Goal: Task Accomplishment & Management: Use online tool/utility

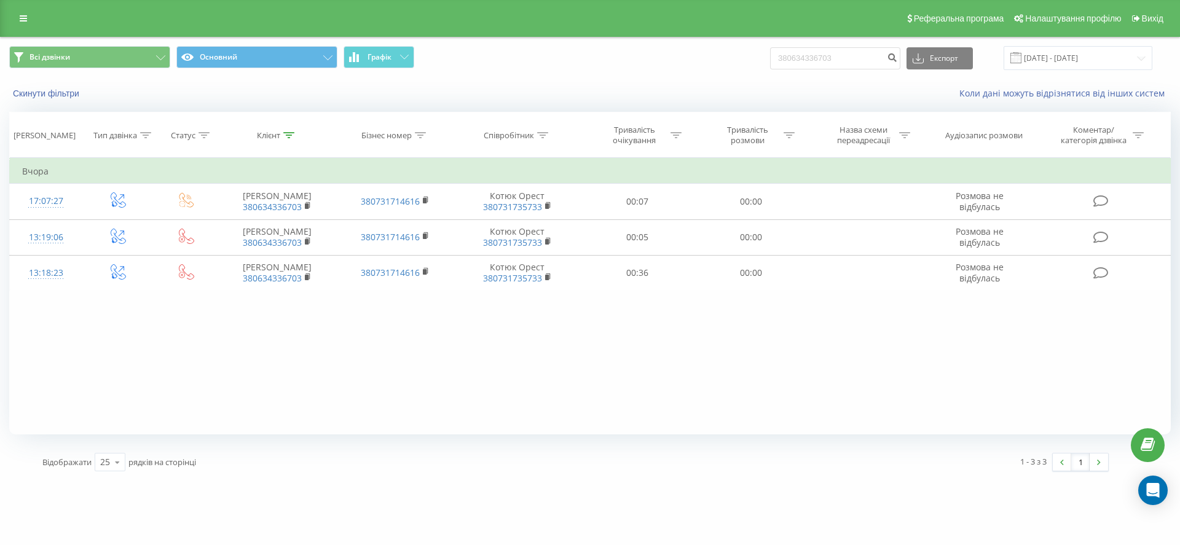
click at [22, 23] on link at bounding box center [23, 18] width 22 height 17
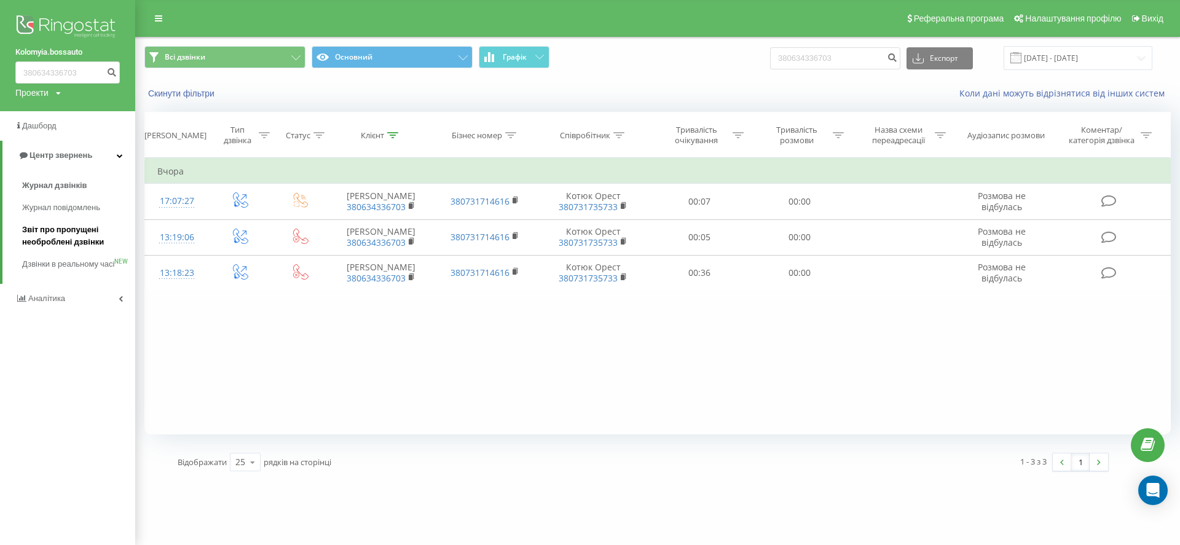
click at [79, 243] on span "Звіт про пропущені необроблені дзвінки" at bounding box center [75, 236] width 107 height 25
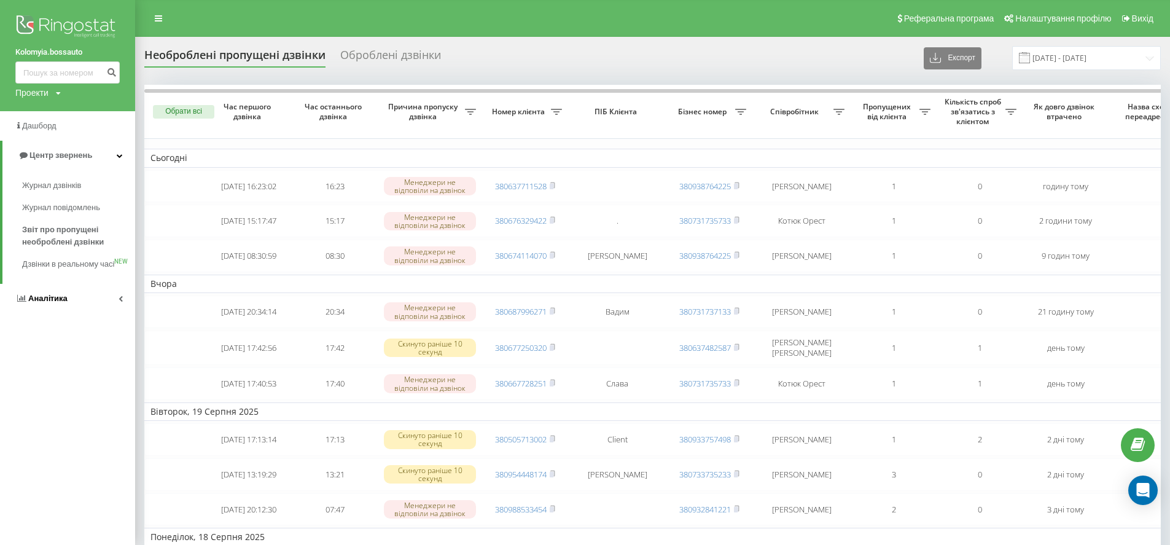
click at [55, 303] on span "Аналiтика" at bounding box center [47, 298] width 39 height 9
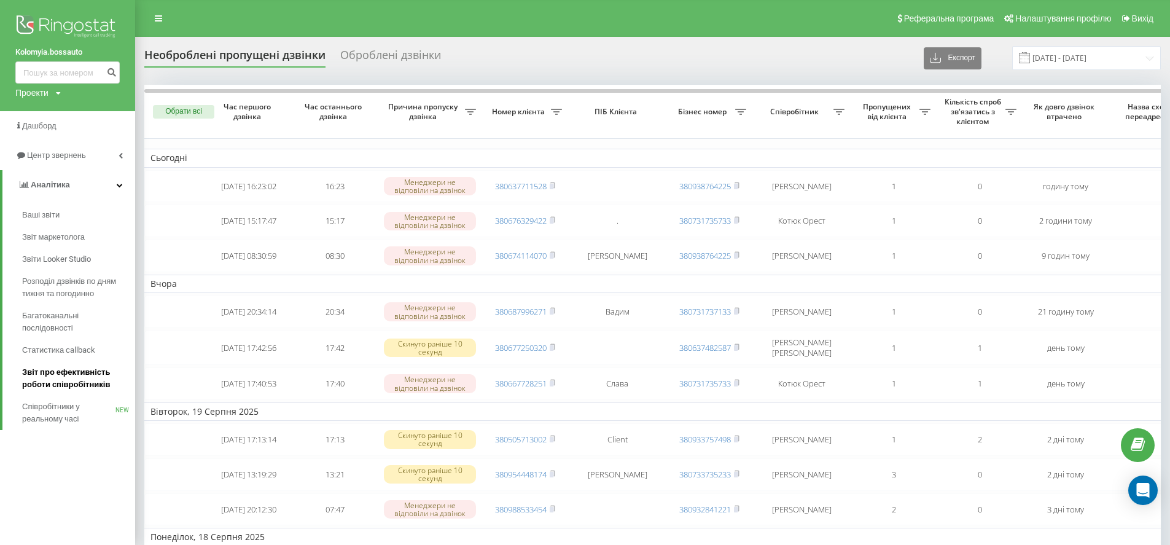
click at [85, 387] on span "Звіт про ефективність роботи співробітників" at bounding box center [75, 378] width 107 height 25
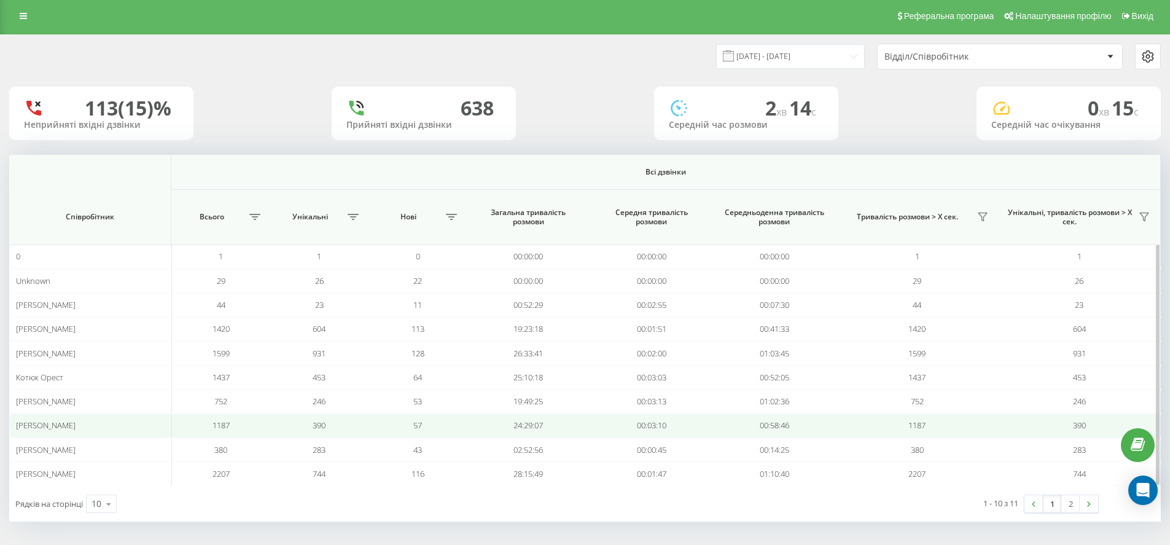
scroll to position [4, 0]
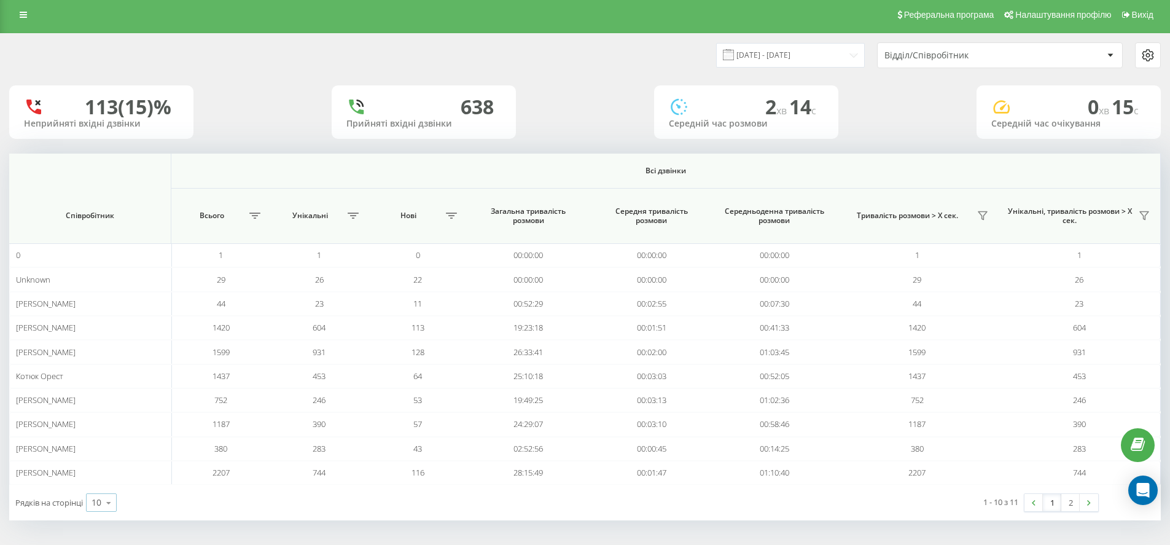
click at [116, 501] on icon at bounding box center [109, 503] width 18 height 24
click at [112, 488] on div "100" at bounding box center [101, 485] width 29 height 18
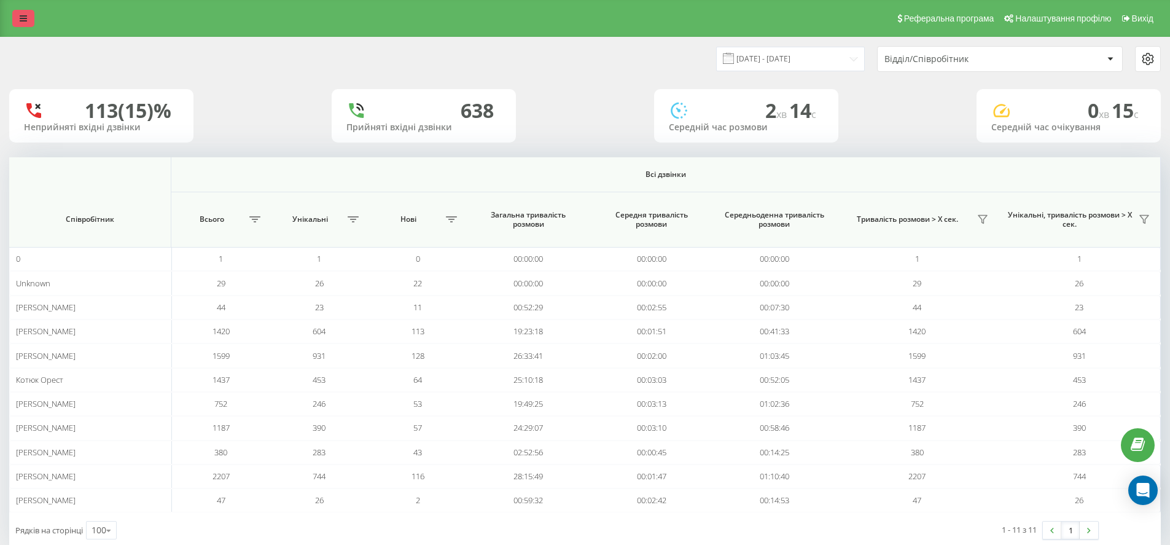
click at [23, 16] on icon at bounding box center [23, 18] width 7 height 9
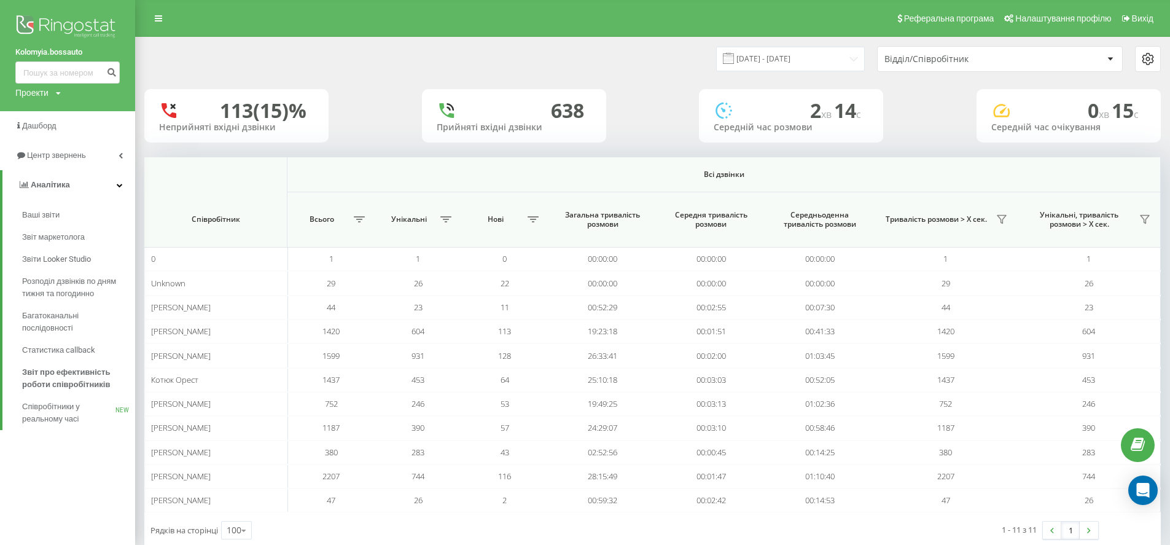
click at [37, 21] on img at bounding box center [67, 27] width 104 height 31
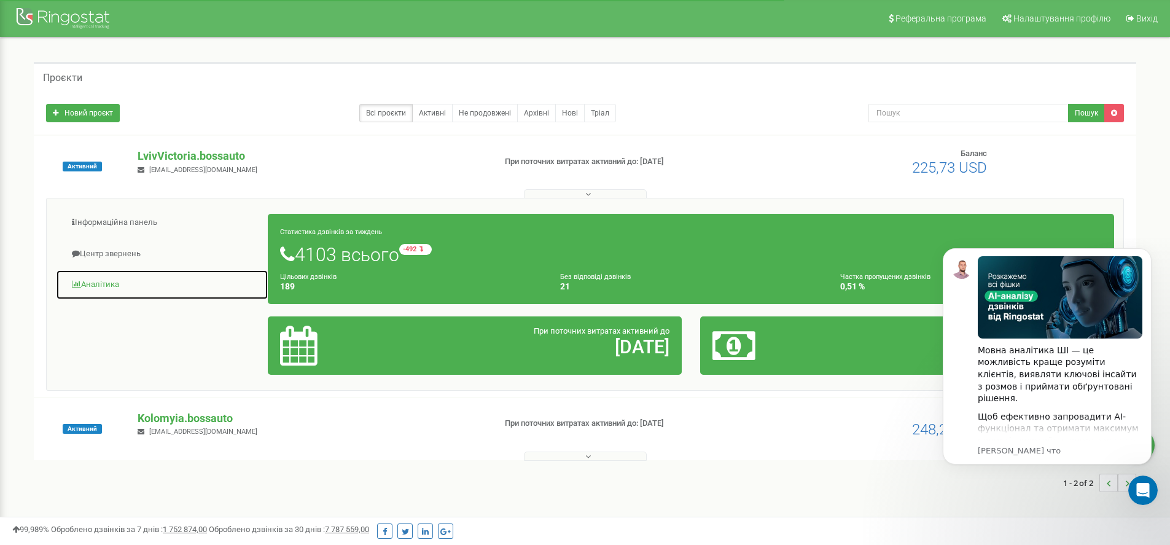
click at [106, 283] on link "Аналiтика" at bounding box center [162, 285] width 213 height 30
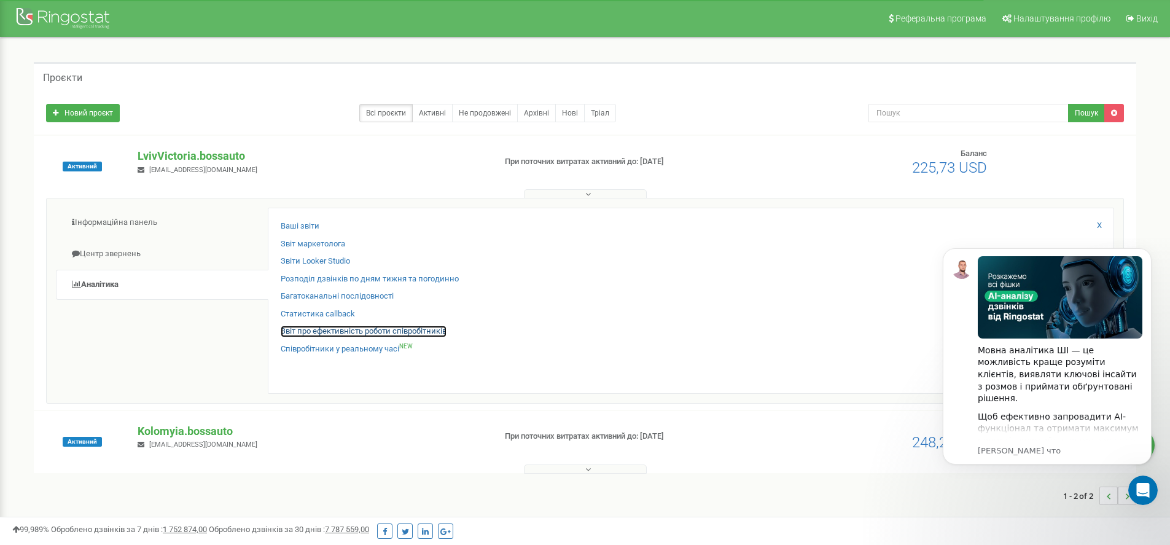
click at [307, 331] on link "Звіт про ефективність роботи співробітників" at bounding box center [364, 332] width 166 height 12
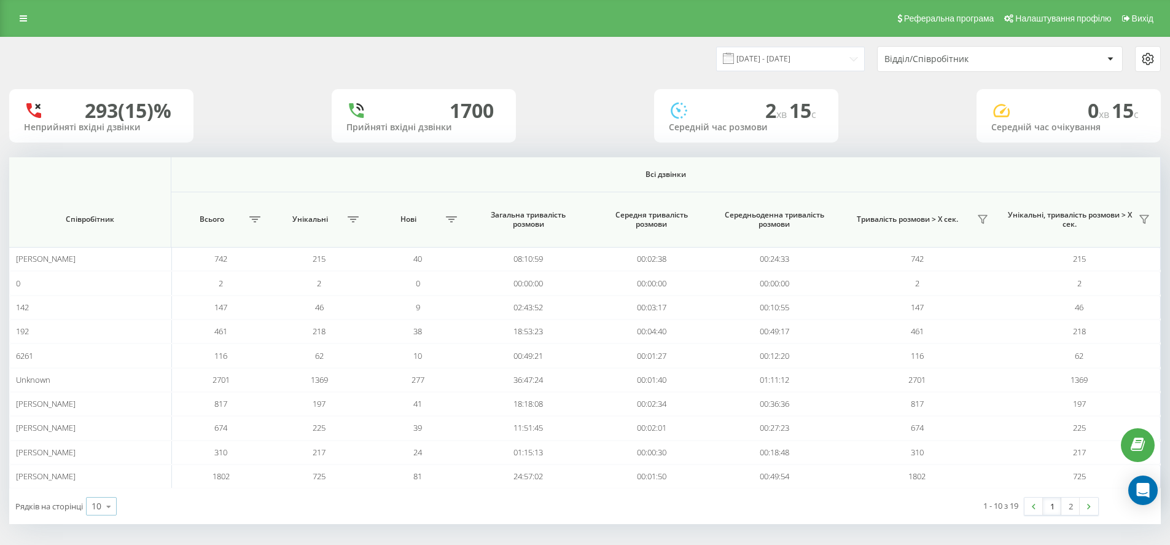
click at [109, 501] on icon at bounding box center [109, 507] width 18 height 24
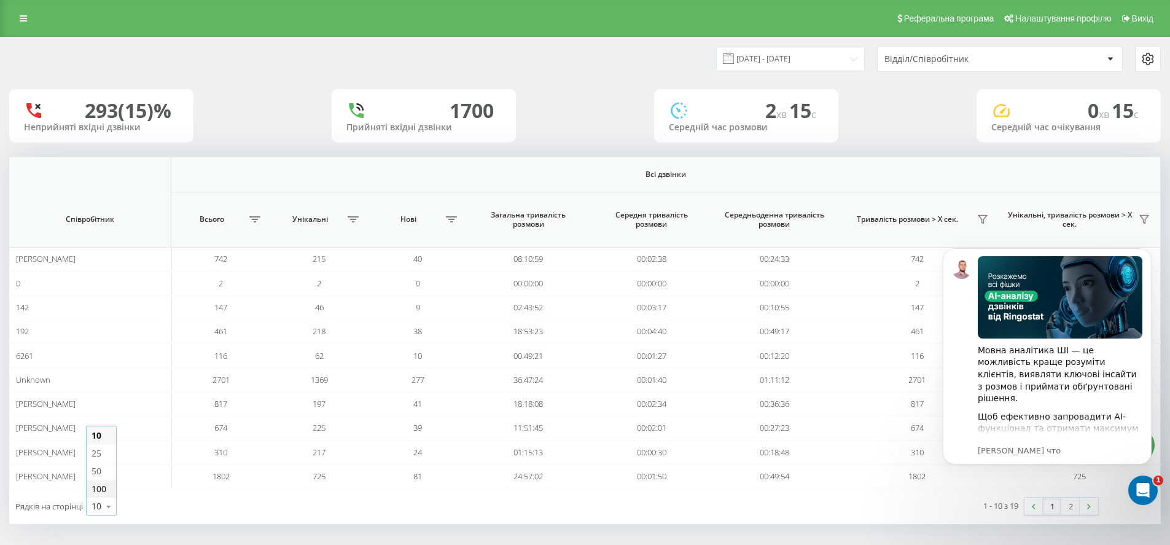
click at [109, 494] on div "100" at bounding box center [101, 489] width 29 height 18
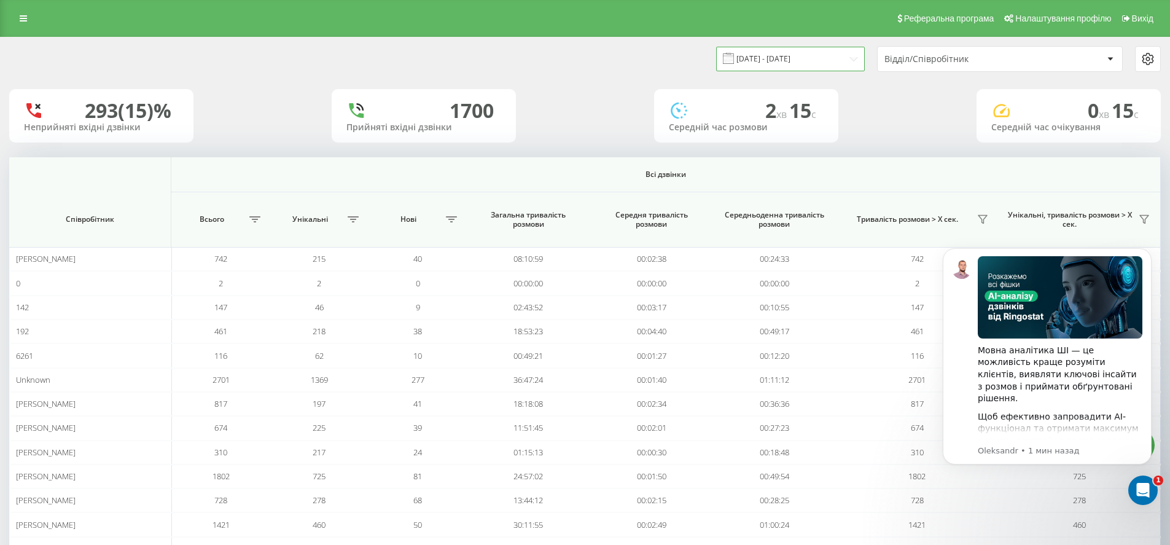
click at [812, 51] on input "21.07.2025 - 21.08.2025" at bounding box center [790, 59] width 149 height 24
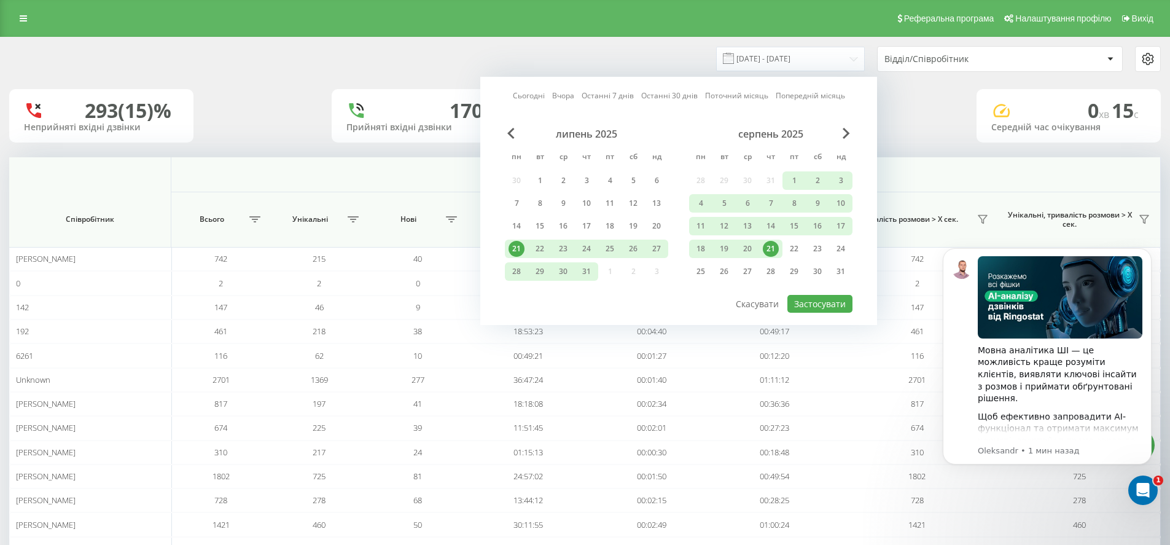
click at [775, 243] on div "21" at bounding box center [771, 249] width 16 height 16
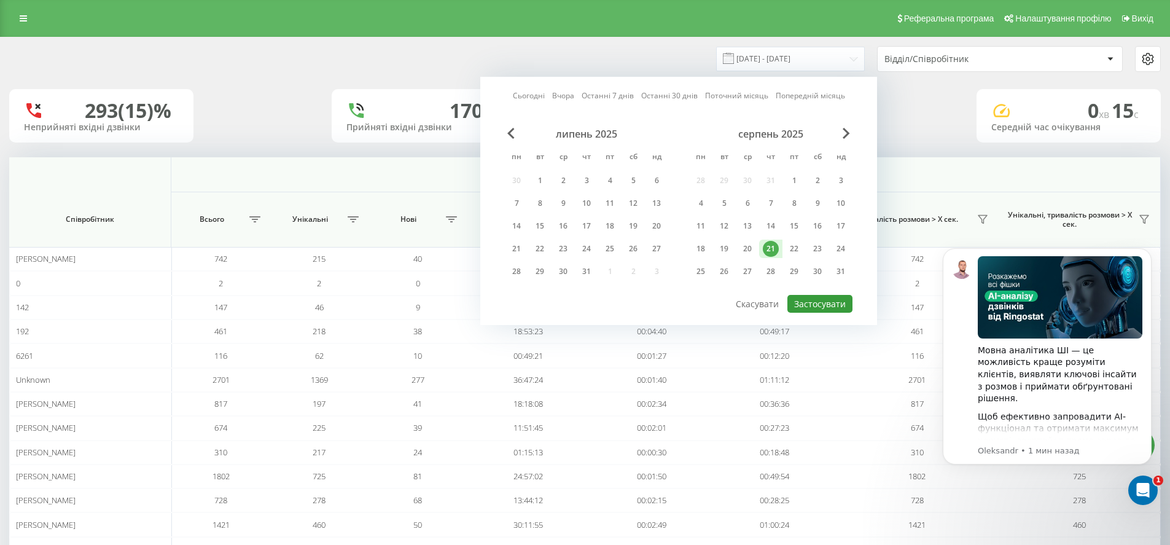
click at [821, 297] on button "Застосувати" at bounding box center [820, 304] width 65 height 18
type input "21.08.2025 - 21.08.2025"
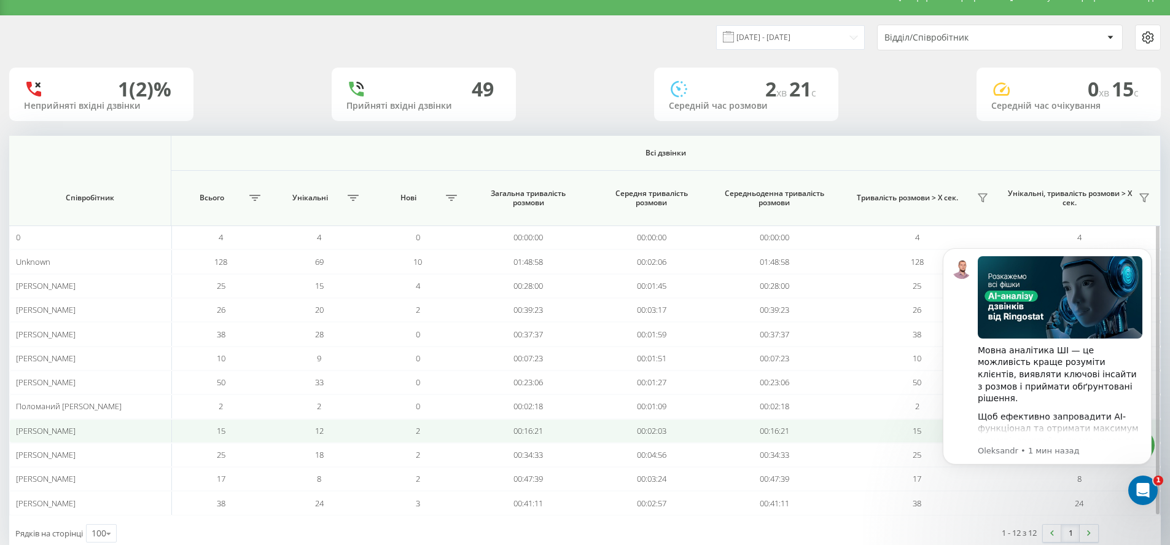
scroll to position [52, 0]
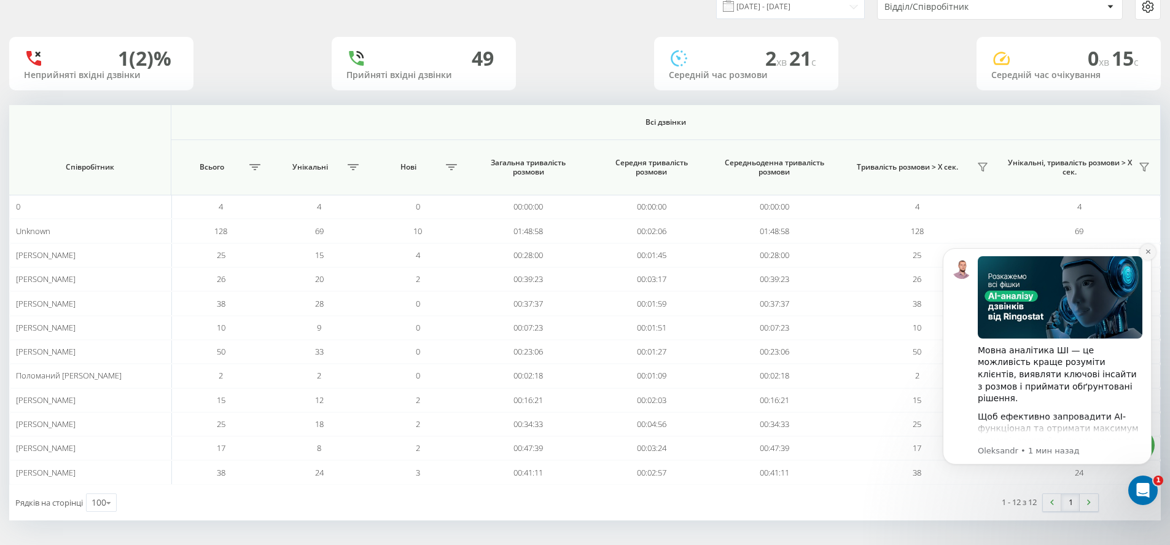
click at [1149, 249] on icon "Dismiss notification" at bounding box center [1148, 251] width 7 height 7
